Goal: Information Seeking & Learning: Find specific fact

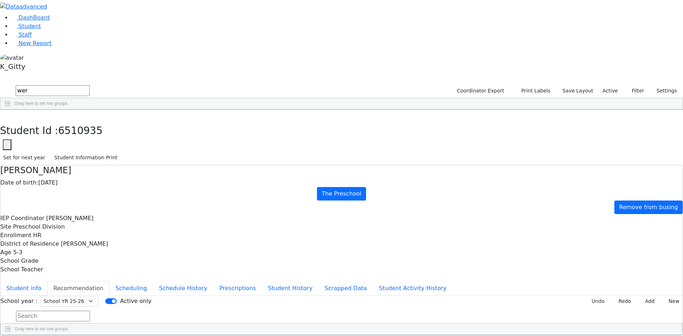
click at [10, 110] on button "button" at bounding box center [5, 117] width 10 height 15
drag, startPoint x: 120, startPoint y: 27, endPoint x: 122, endPoint y: 22, distance: 5.9
click at [72, 14] on div "DashBoard Student Staff New Report K_Gitty A" at bounding box center [341, 191] width 683 height 382
click at [81, 131] on div "[PERSON_NAME]" at bounding box center [61, 136] width 40 height 10
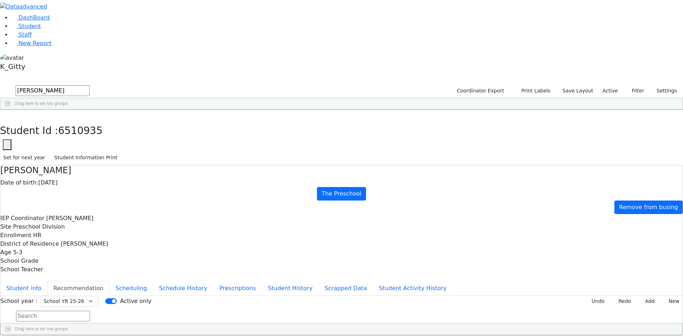
drag, startPoint x: 135, startPoint y: 73, endPoint x: 143, endPoint y: 75, distance: 8.2
click at [81, 131] on div "[PERSON_NAME]" at bounding box center [61, 136] width 40 height 10
click at [10, 110] on button "button" at bounding box center [5, 117] width 10 height 15
drag, startPoint x: 136, startPoint y: 29, endPoint x: 79, endPoint y: 25, distance: 57.1
click at [79, 25] on div "DashBoard Student Staff New Report K_Gitty 2" at bounding box center [341, 191] width 683 height 382
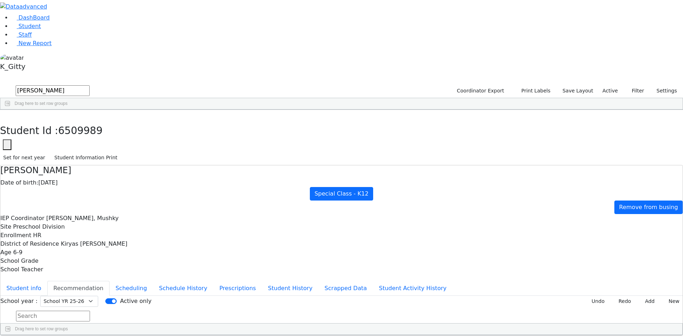
click at [0, 84] on button "submit" at bounding box center [7, 91] width 14 height 14
click at [89, 141] on div "[PERSON_NAME]" at bounding box center [66, 146] width 45 height 10
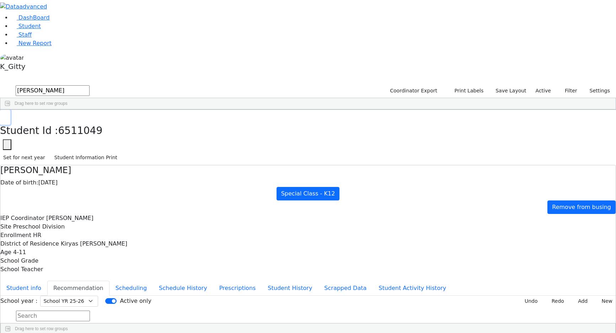
click at [10, 110] on button "button" at bounding box center [5, 117] width 10 height 15
drag, startPoint x: 132, startPoint y: 29, endPoint x: 83, endPoint y: 27, distance: 48.8
click at [83, 27] on div "DashBoard Student Staff New Report K_Gitty 3" at bounding box center [308, 191] width 616 height 382
click at [0, 84] on button "submit" at bounding box center [7, 91] width 14 height 14
click at [89, 121] on div "[PERSON_NAME]" at bounding box center [66, 126] width 45 height 10
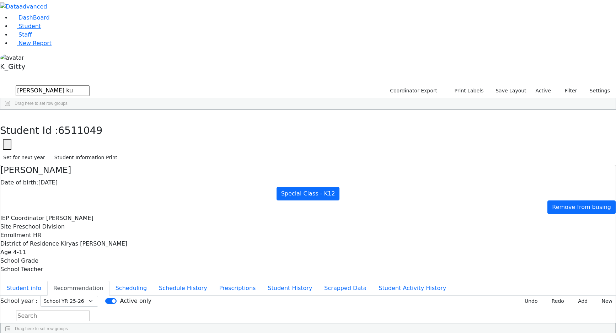
drag, startPoint x: 156, startPoint y: 64, endPoint x: 167, endPoint y: 68, distance: 11.7
click at [89, 121] on div "[PERSON_NAME]" at bounding box center [66, 126] width 45 height 10
drag, startPoint x: 126, startPoint y: 13, endPoint x: 124, endPoint y: 20, distance: 7.3
click at [10, 110] on button "button" at bounding box center [5, 117] width 10 height 15
drag, startPoint x: 118, startPoint y: 32, endPoint x: 69, endPoint y: 26, distance: 50.1
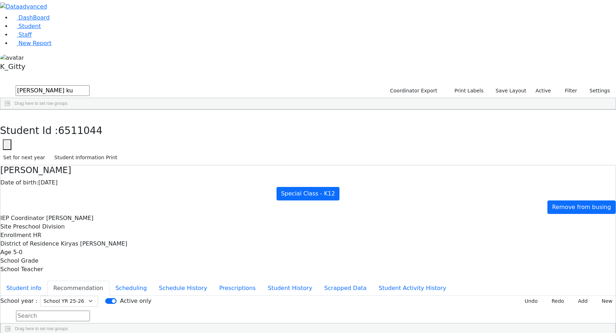
click at [69, 26] on div "DashBoard Student Staff New Report K_Gitty 1" at bounding box center [308, 191] width 616 height 382
click at [81, 121] on div "[PERSON_NAME]" at bounding box center [61, 126] width 40 height 10
click at [110, 281] on button "Recommendation" at bounding box center [78, 288] width 62 height 15
click at [10, 110] on button "button" at bounding box center [5, 117] width 10 height 15
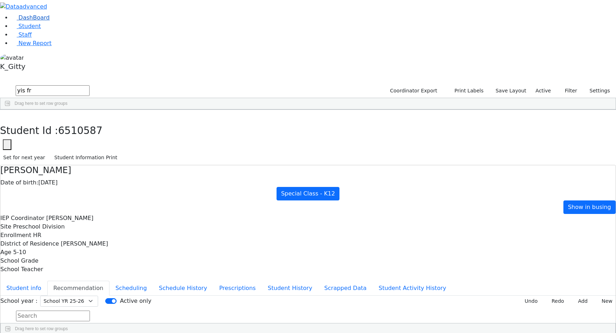
drag, startPoint x: 121, startPoint y: 32, endPoint x: 43, endPoint y: 30, distance: 77.2
click at [43, 30] on div "DashBoard Student Staff New Report K_Gitty 4" at bounding box center [308, 191] width 616 height 382
click at [0, 84] on button "submit" at bounding box center [7, 91] width 14 height 14
click at [81, 141] on div "[PERSON_NAME]" at bounding box center [61, 146] width 40 height 10
drag, startPoint x: 136, startPoint y: 87, endPoint x: 142, endPoint y: 91, distance: 7.0
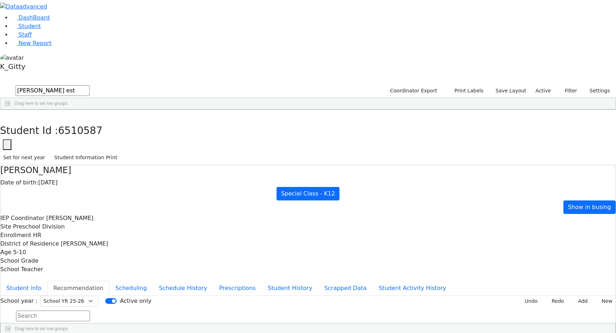
click at [81, 141] on div "[PERSON_NAME]" at bounding box center [61, 146] width 40 height 10
drag, startPoint x: 126, startPoint y: 11, endPoint x: 123, endPoint y: 17, distance: 6.5
click at [10, 110] on button "button" at bounding box center [5, 117] width 10 height 15
drag, startPoint x: 130, startPoint y: 31, endPoint x: 72, endPoint y: 20, distance: 59.8
click at [72, 20] on div "DashBoard Student Staff New Report K_Gitty 7" at bounding box center [308, 191] width 616 height 382
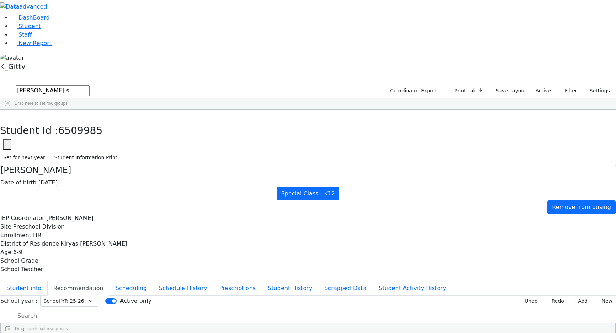
click at [0, 84] on button "submit" at bounding box center [7, 91] width 14 height 14
click at [81, 121] on div "[PERSON_NAME]" at bounding box center [61, 126] width 40 height 10
click at [10, 110] on button "button" at bounding box center [5, 117] width 10 height 15
drag, startPoint x: 130, startPoint y: 28, endPoint x: 60, endPoint y: 28, distance: 69.7
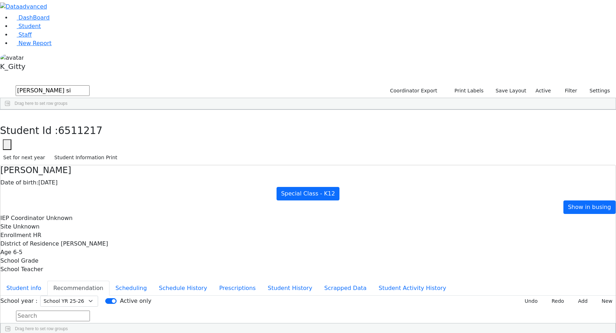
click at [57, 28] on div "DashBoard Student Staff New Report K_Gitty 1" at bounding box center [308, 191] width 616 height 382
click at [0, 84] on button "submit" at bounding box center [7, 91] width 14 height 14
drag, startPoint x: 141, startPoint y: 30, endPoint x: 52, endPoint y: 28, distance: 89.0
click at [52, 28] on div "DashBoard Student Staff New Report K_Gitty 0" at bounding box center [308, 191] width 616 height 382
click at [81, 121] on div "[PERSON_NAME]" at bounding box center [61, 126] width 40 height 10
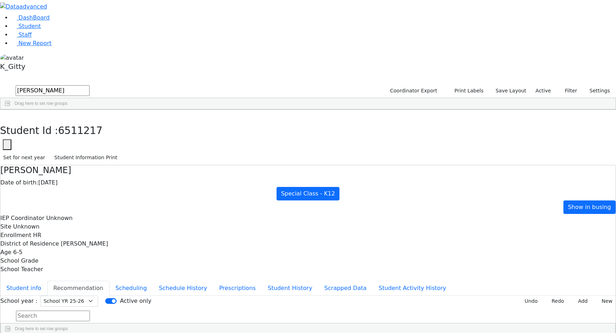
click at [81, 121] on div "[PERSON_NAME]" at bounding box center [61, 126] width 40 height 10
click at [110, 281] on button "Recommendation" at bounding box center [78, 288] width 62 height 15
click at [10, 110] on button "button" at bounding box center [5, 117] width 10 height 15
drag, startPoint x: 120, startPoint y: 31, endPoint x: 84, endPoint y: 25, distance: 37.0
click at [84, 25] on div "DashBoard Student Staff New Report K_Gitty 1" at bounding box center [308, 191] width 616 height 382
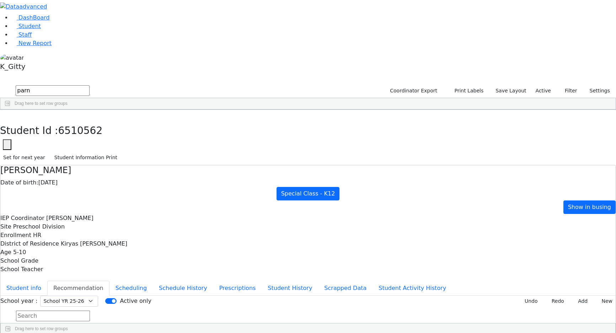
click at [81, 131] on div "[PERSON_NAME]" at bounding box center [61, 136] width 40 height 10
click at [110, 281] on button "Recommendation" at bounding box center [78, 288] width 62 height 15
click at [7, 115] on icon "button" at bounding box center [5, 117] width 4 height 4
drag, startPoint x: 127, startPoint y: 30, endPoint x: 80, endPoint y: 26, distance: 47.8
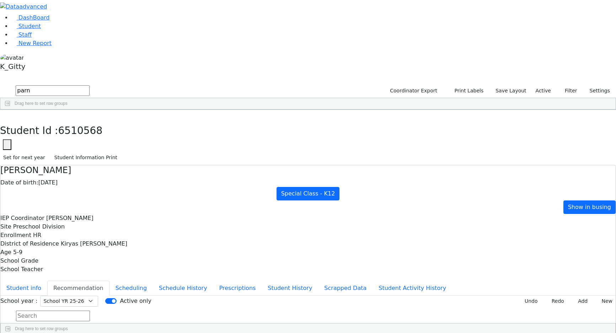
click at [76, 24] on div "DashBoard Student Staff New Report K_Gitty 2" at bounding box center [308, 191] width 616 height 382
click at [0, 84] on button "submit" at bounding box center [7, 91] width 14 height 14
click at [81, 121] on div "Singer" at bounding box center [61, 126] width 40 height 10
click at [3, 115] on use "button" at bounding box center [3, 115] width 0 height 0
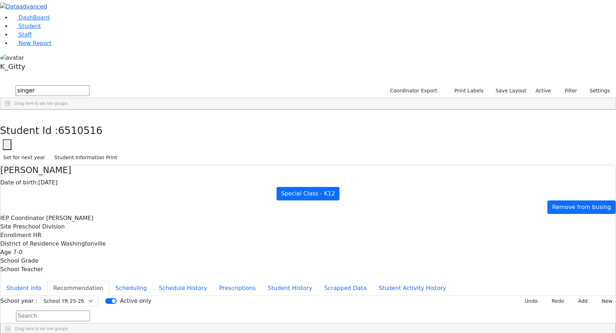
drag, startPoint x: 133, startPoint y: 30, endPoint x: 47, endPoint y: 10, distance: 88.7
click at [46, 9] on div "DashBoard Student Staff New Report K_Gitty 1" at bounding box center [308, 191] width 616 height 382
click at [0, 84] on button "submit" at bounding box center [7, 91] width 14 height 14
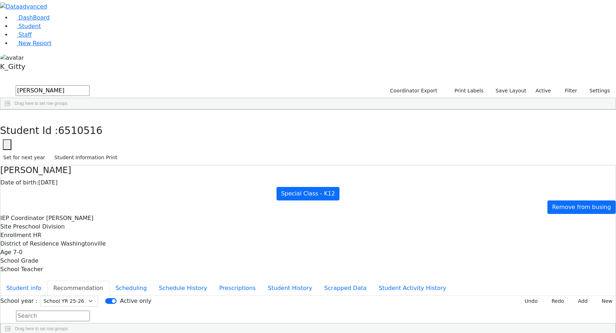
click at [110, 281] on button "Recommendation" at bounding box center [78, 288] width 62 height 15
drag, startPoint x: 127, startPoint y: 6, endPoint x: 127, endPoint y: 13, distance: 7.2
click at [127, 110] on div "Student Id : 6511067 Student Id 6511067 Cancel Save Set for next year Student I…" at bounding box center [308, 137] width 616 height 55
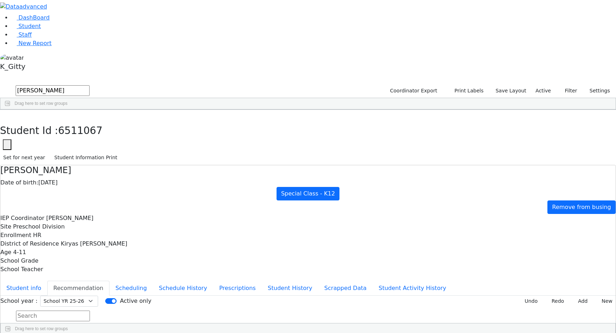
click at [117, 74] on div "Students 39 A 24 K 24 W 24 A 24 K 24 W 24 A" at bounding box center [308, 79] width 616 height 11
click at [10, 110] on button "button" at bounding box center [5, 117] width 10 height 15
drag, startPoint x: 126, startPoint y: 29, endPoint x: 80, endPoint y: 16, distance: 47.0
click at [80, 16] on div "DashBoard Student Staff New Report K_Gitty A" at bounding box center [308, 191] width 616 height 382
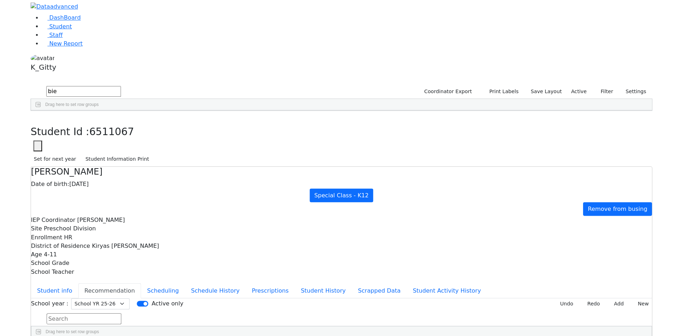
scroll to position [0, 0]
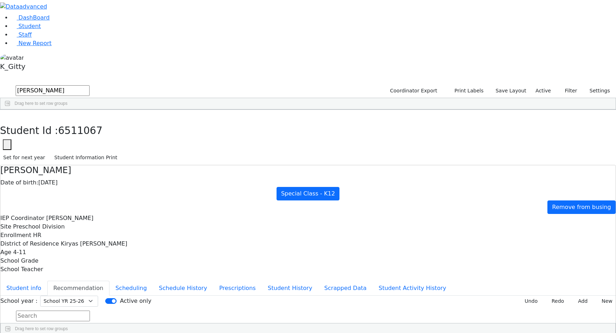
click at [0, 84] on button "submit" at bounding box center [7, 91] width 14 height 14
click at [79, 121] on div "[PERSON_NAME]" at bounding box center [59, 126] width 40 height 10
click at [10, 110] on button "button" at bounding box center [5, 117] width 10 height 15
drag, startPoint x: 121, startPoint y: 30, endPoint x: 64, endPoint y: 29, distance: 56.9
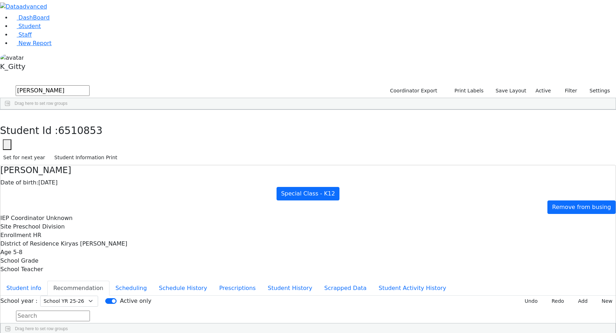
click at [64, 29] on div "DashBoard Student Staff New Report K_Gitty 2" at bounding box center [308, 191] width 616 height 382
click at [0, 84] on button "submit" at bounding box center [7, 91] width 14 height 14
click at [81, 121] on div "[PERSON_NAME]" at bounding box center [61, 126] width 40 height 10
click at [7, 115] on icon "button" at bounding box center [5, 117] width 4 height 4
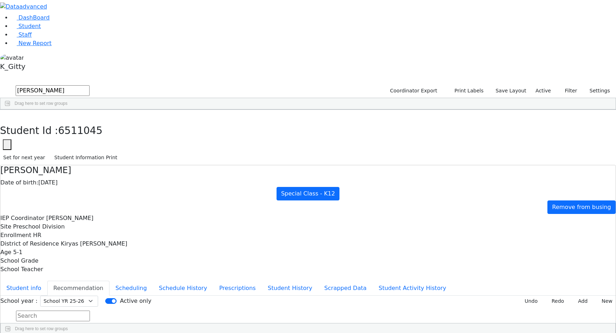
drag, startPoint x: 120, startPoint y: 30, endPoint x: 55, endPoint y: 23, distance: 64.4
click at [55, 23] on div "DashBoard Student Staff New Report K_Gitty 5" at bounding box center [308, 191] width 616 height 382
click at [0, 84] on button "submit" at bounding box center [7, 91] width 14 height 14
click at [81, 141] on div "Loeb" at bounding box center [61, 146] width 40 height 10
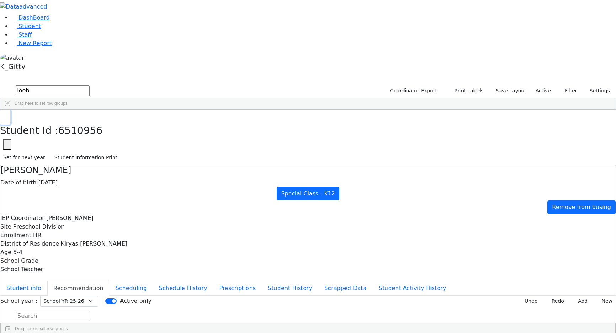
click at [10, 110] on button "button" at bounding box center [5, 117] width 10 height 15
drag, startPoint x: 120, startPoint y: 31, endPoint x: 99, endPoint y: 27, distance: 21.0
click at [90, 85] on input "loeb" at bounding box center [53, 90] width 74 height 11
type input "l"
type input "nesa"
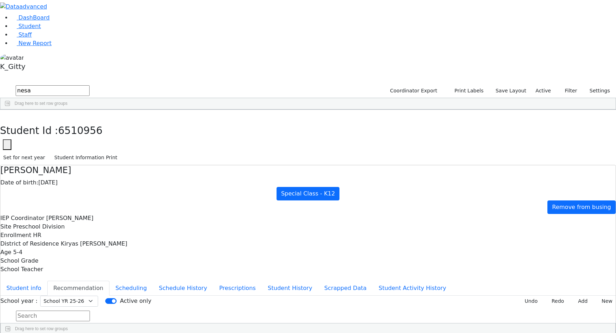
click at [81, 121] on div "[PERSON_NAME]" at bounding box center [61, 126] width 40 height 10
click at [110, 281] on button "Recommendation" at bounding box center [78, 288] width 62 height 15
